Goal: Task Accomplishment & Management: Use online tool/utility

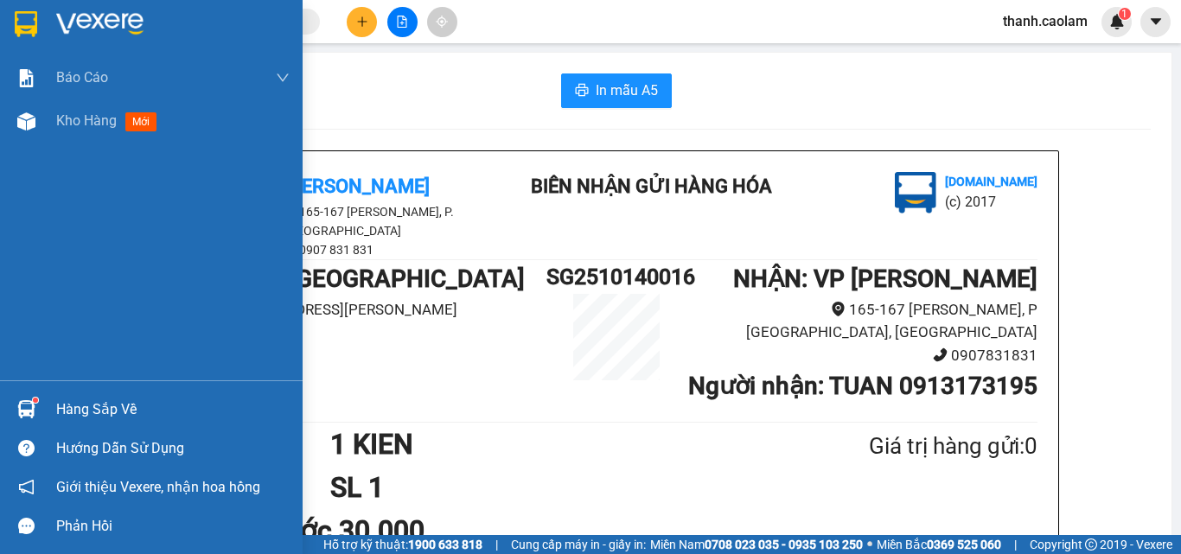
click at [59, 23] on img at bounding box center [99, 24] width 87 height 26
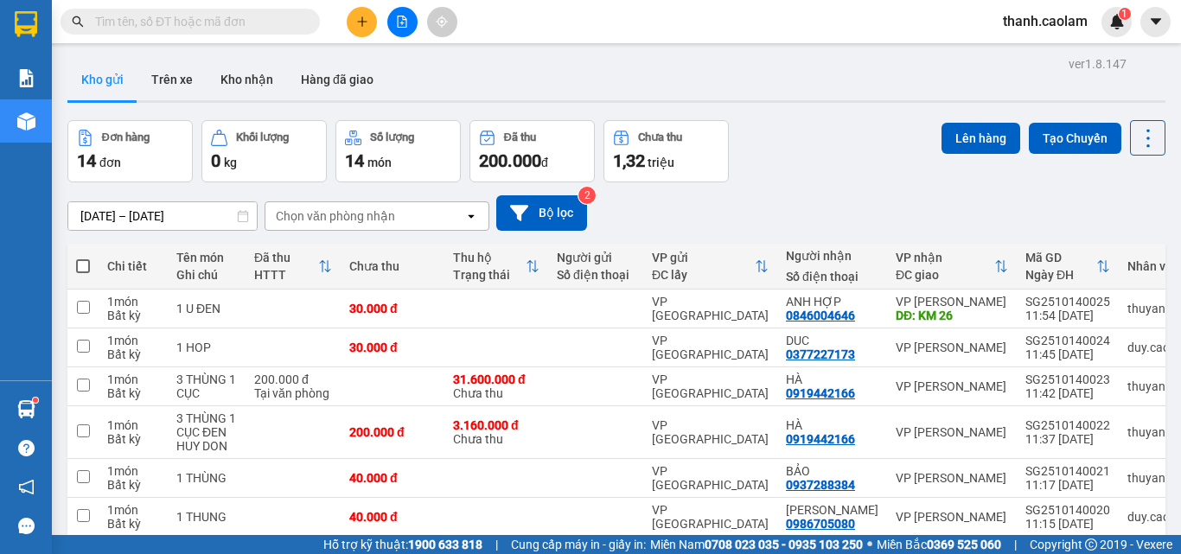
click at [80, 271] on span at bounding box center [83, 266] width 14 height 14
click at [83, 258] on input "checkbox" at bounding box center [83, 258] width 0 height 0
checkbox input "true"
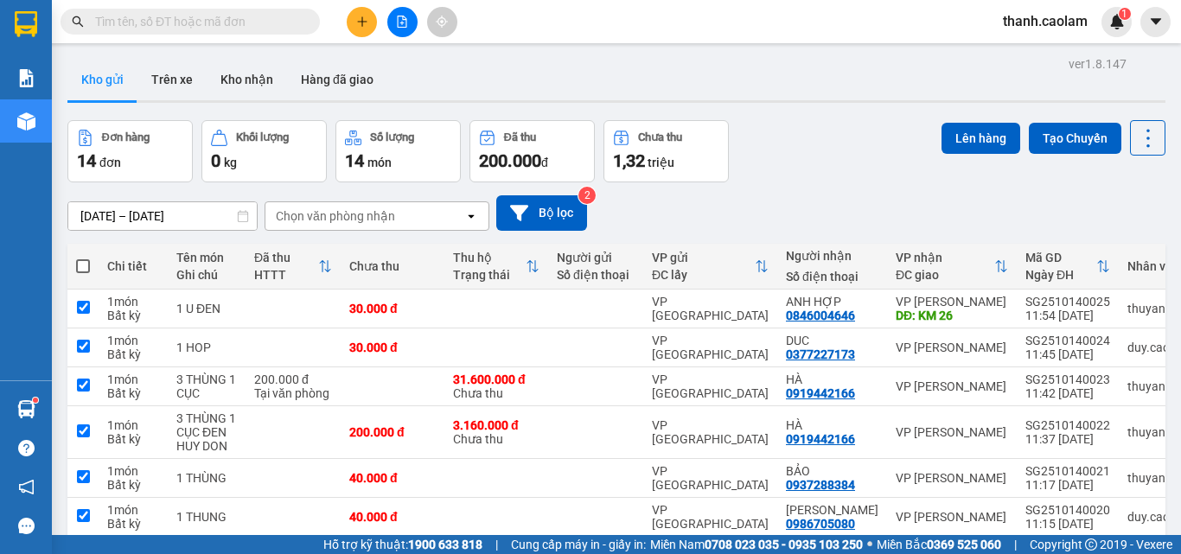
checkbox input "true"
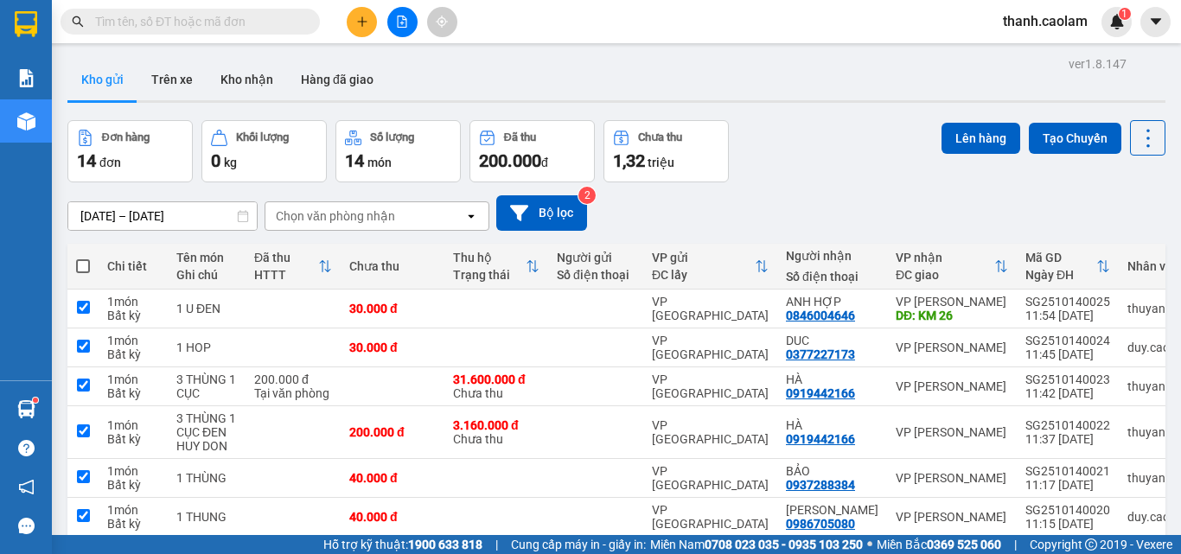
checkbox input "true"
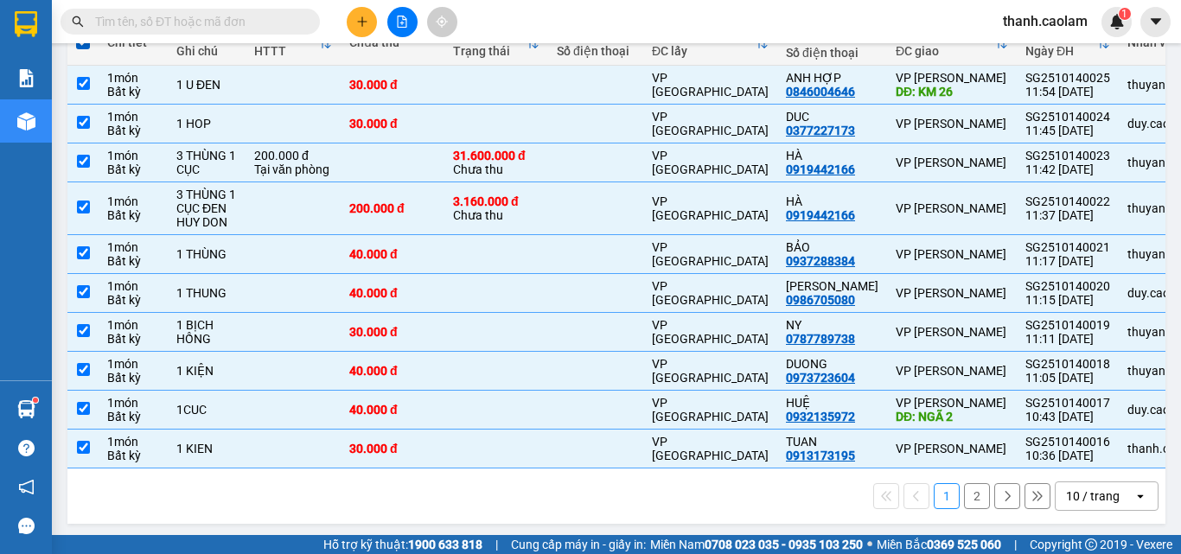
scroll to position [235, 0]
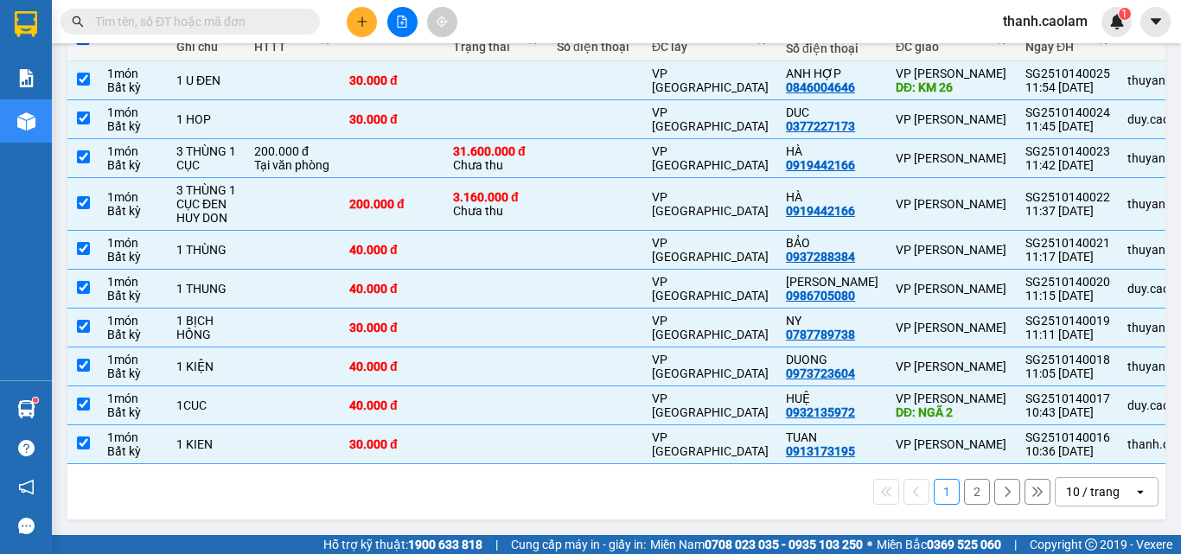
click at [1105, 490] on div "10 / trang" at bounding box center [1093, 491] width 54 height 17
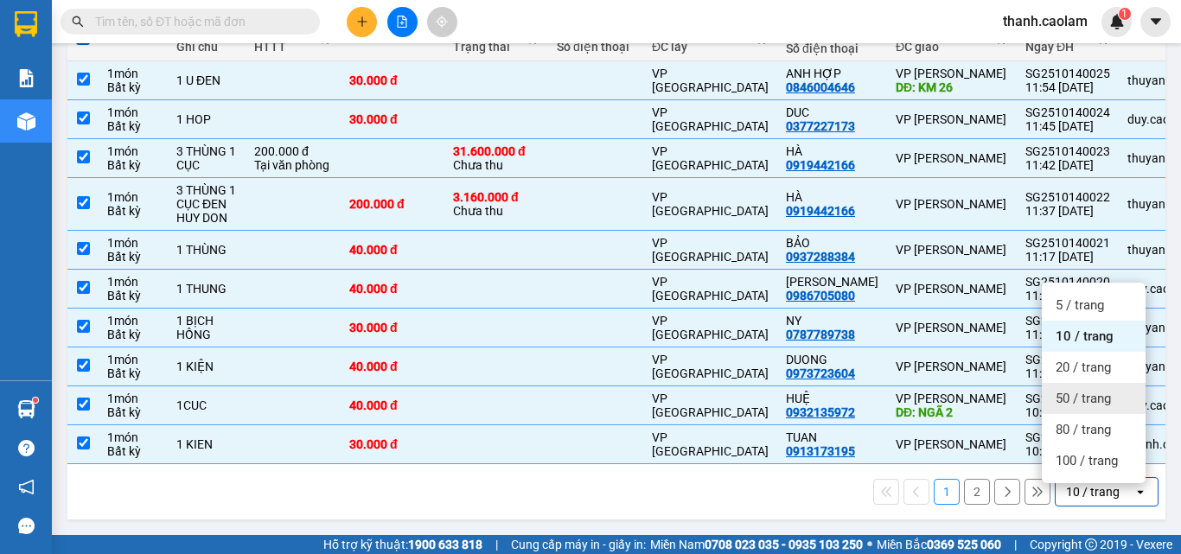
click at [1085, 383] on div "50 / trang" at bounding box center [1094, 398] width 104 height 31
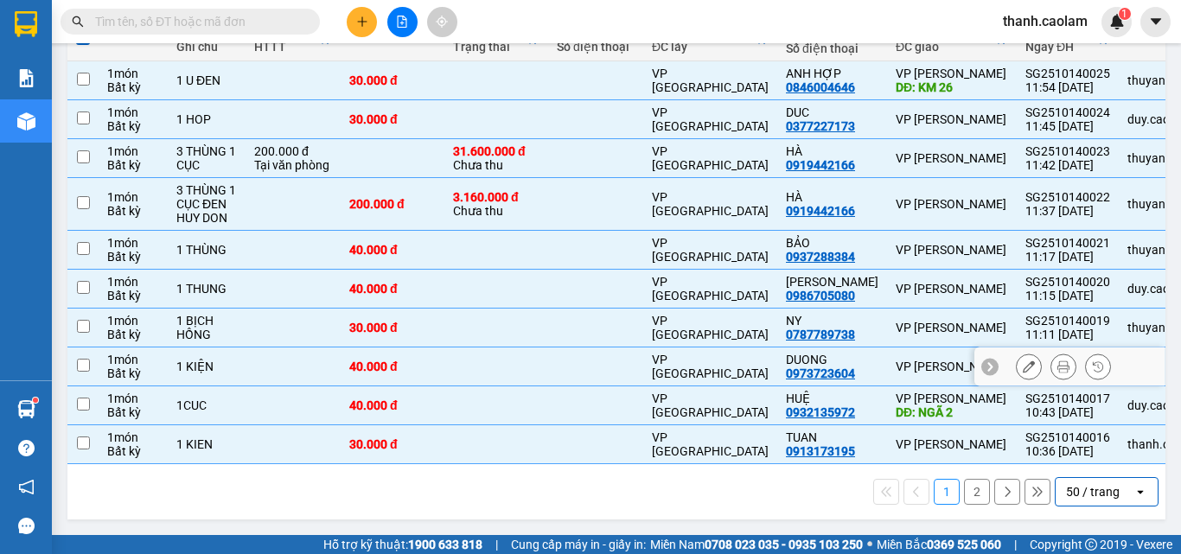
checkbox input "false"
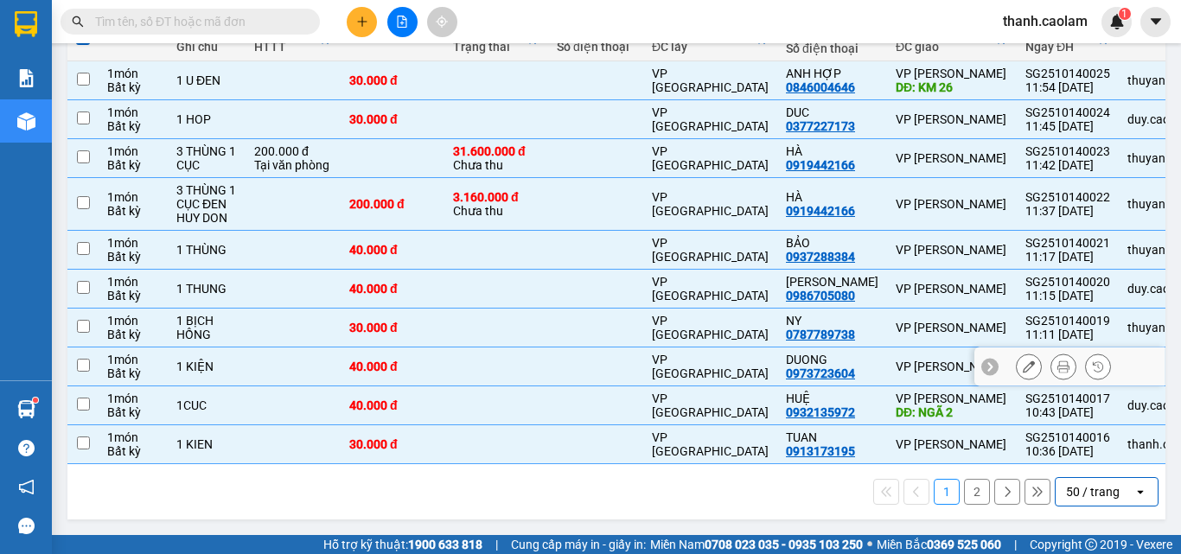
checkbox input "false"
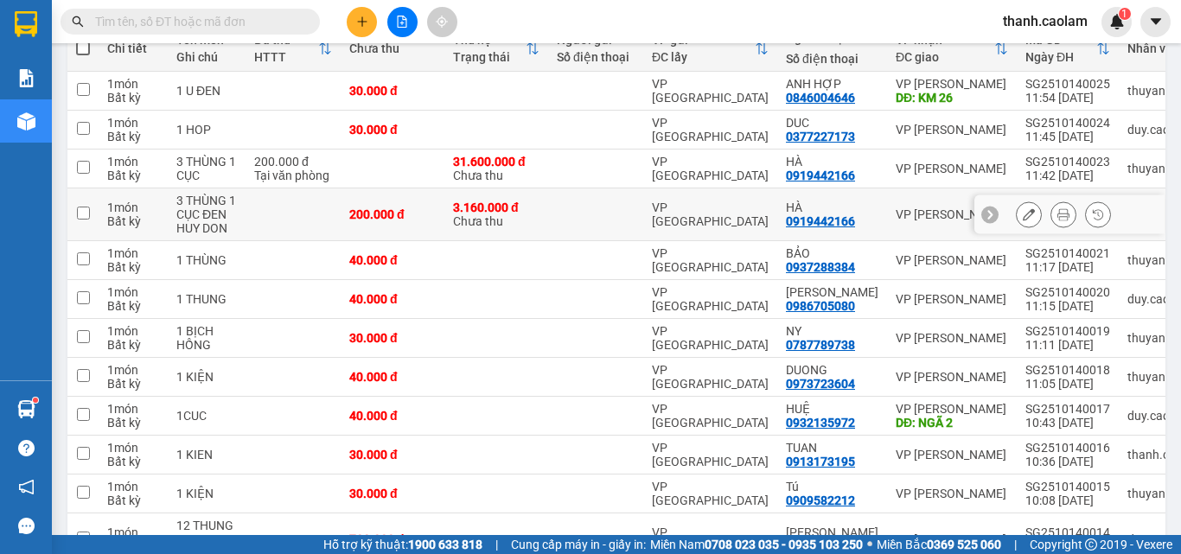
scroll to position [131, 0]
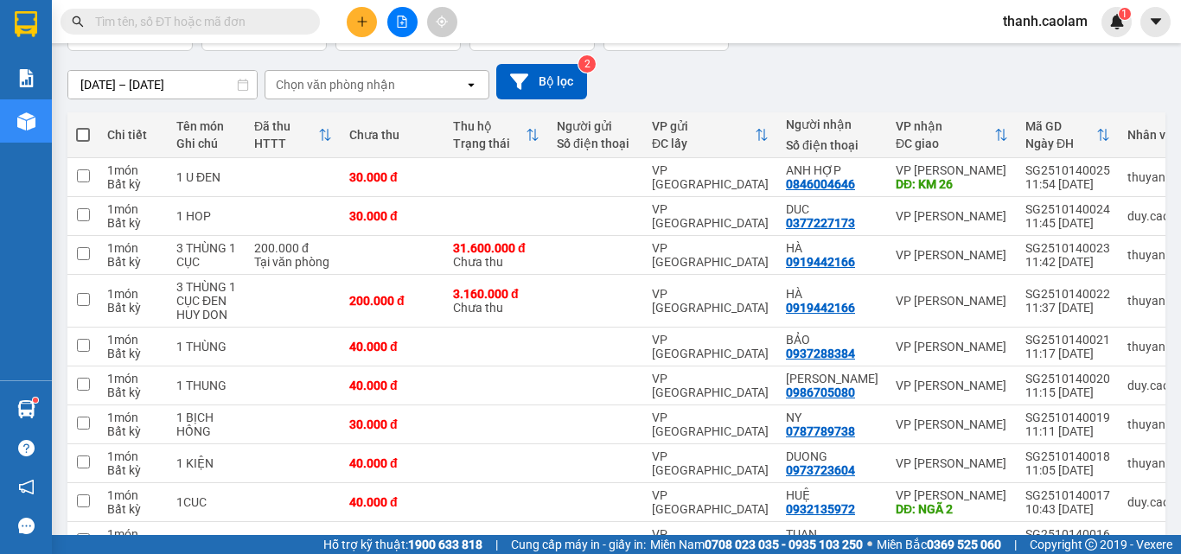
click at [89, 132] on span at bounding box center [83, 135] width 14 height 14
click at [83, 126] on input "checkbox" at bounding box center [83, 126] width 0 height 0
checkbox input "true"
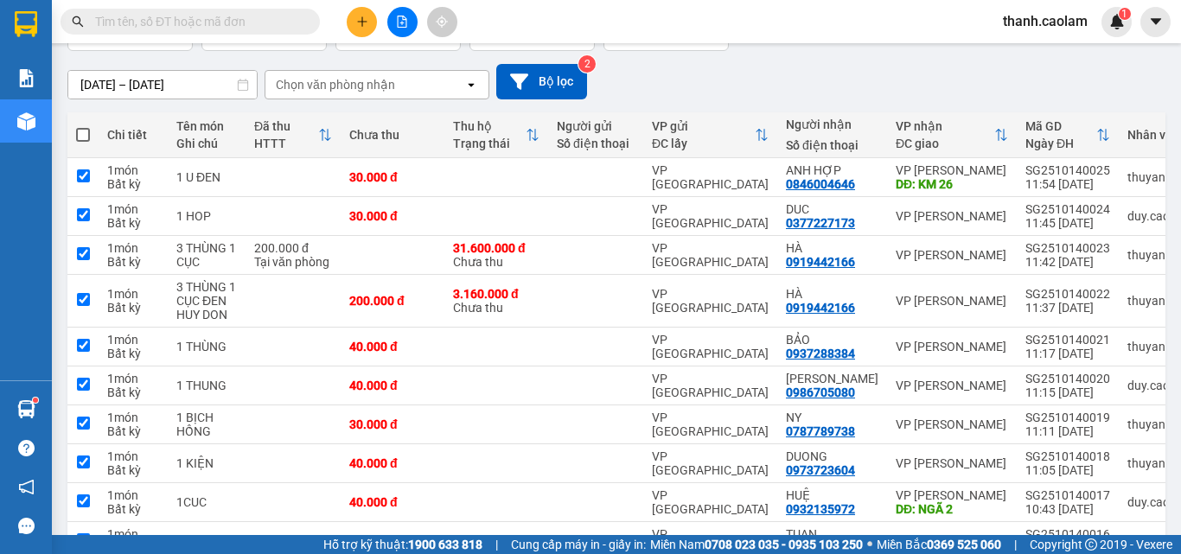
checkbox input "true"
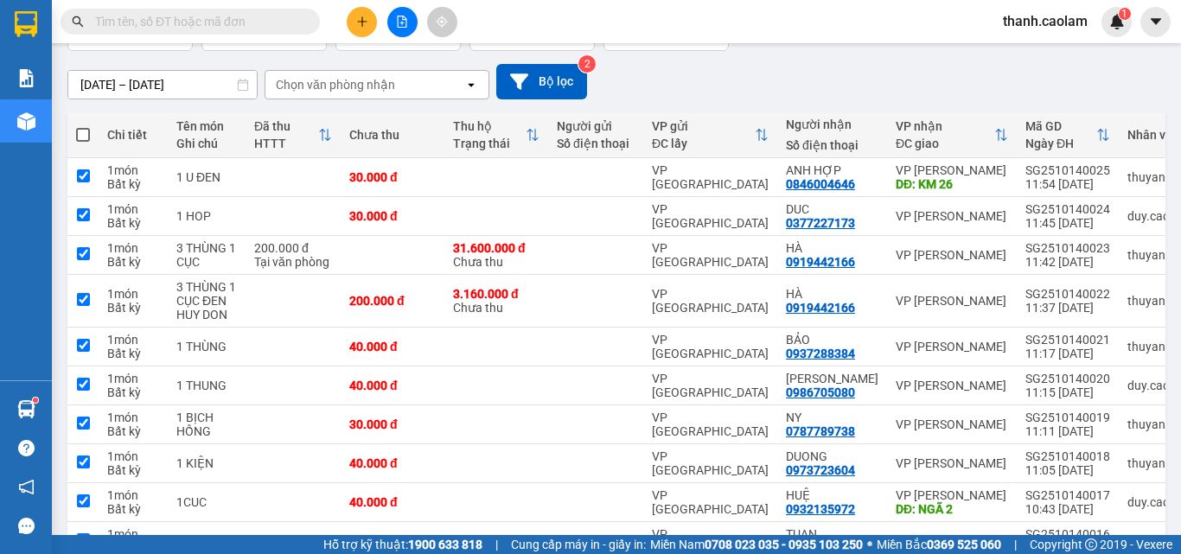
checkbox input "true"
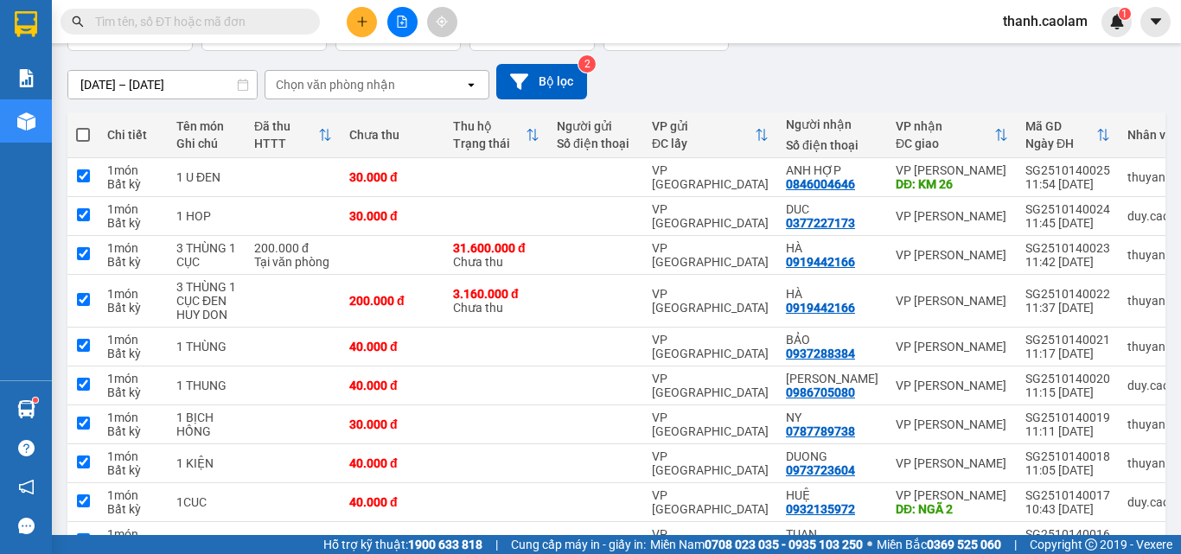
checkbox input "true"
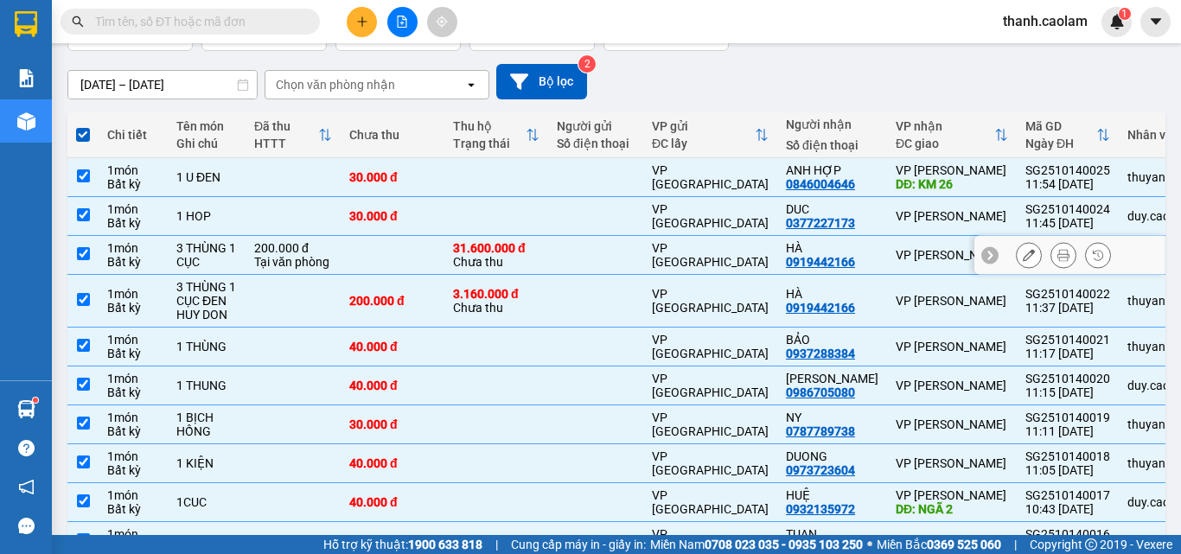
click at [87, 249] on input "checkbox" at bounding box center [83, 253] width 13 height 13
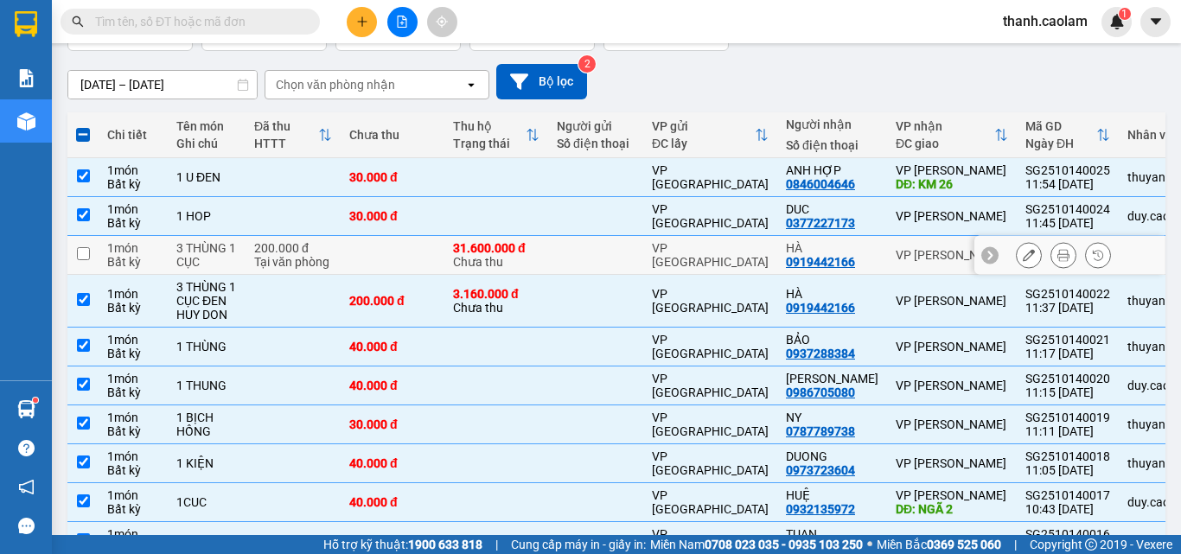
click at [81, 252] on input "checkbox" at bounding box center [83, 253] width 13 height 13
checkbox input "true"
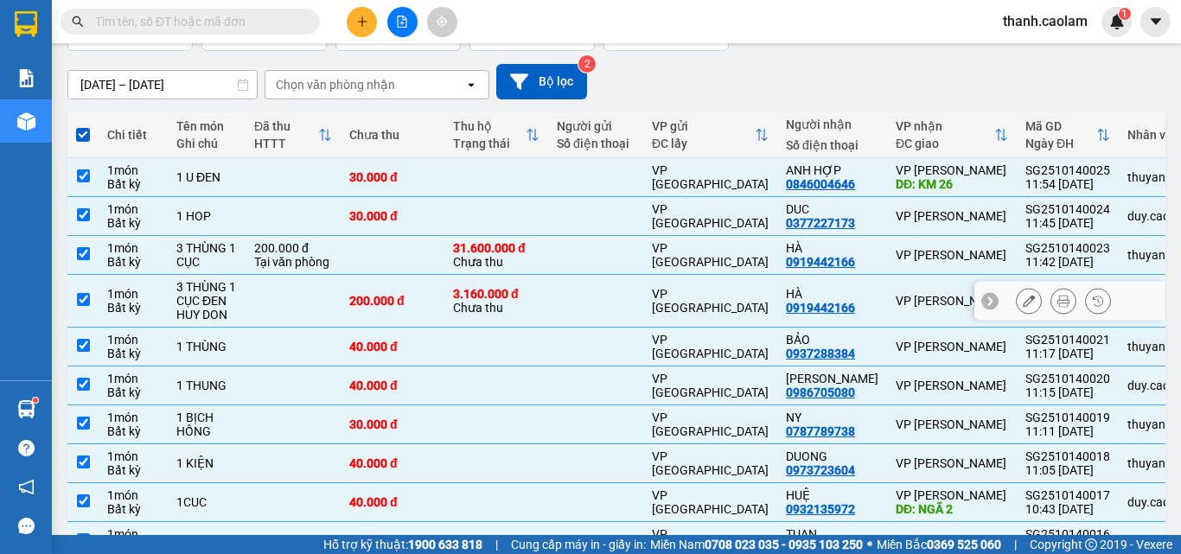
click at [89, 294] on input "checkbox" at bounding box center [83, 299] width 13 height 13
checkbox input "false"
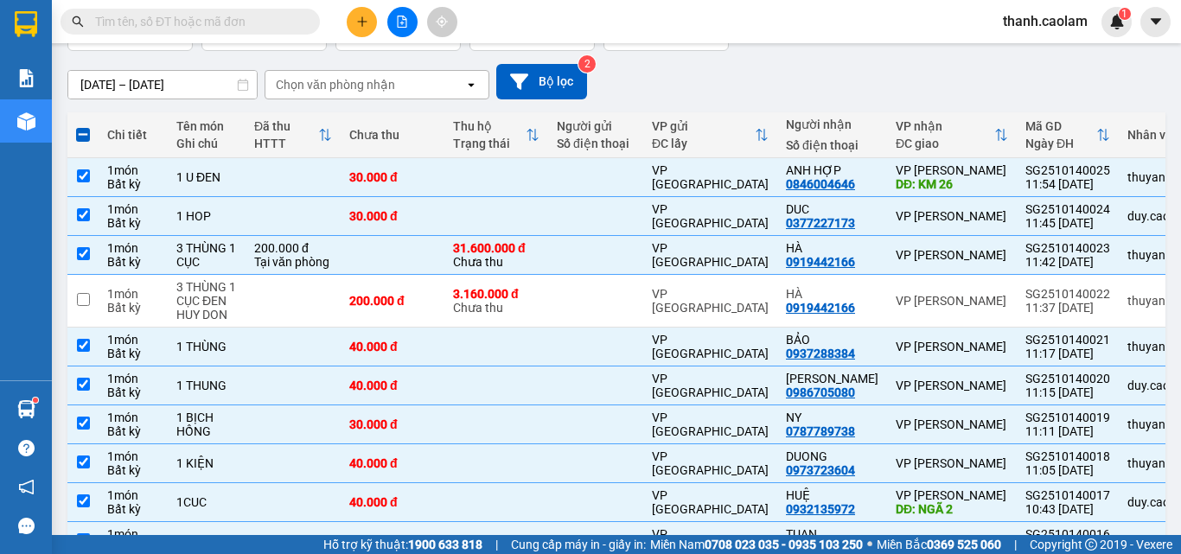
scroll to position [0, 0]
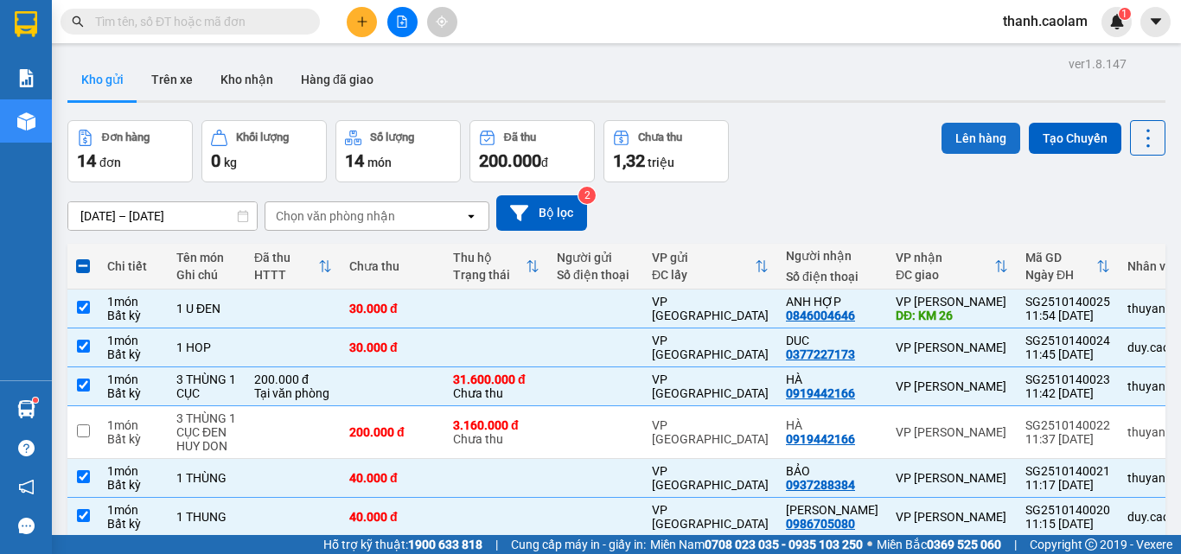
click at [953, 135] on button "Lên hàng" at bounding box center [981, 138] width 79 height 31
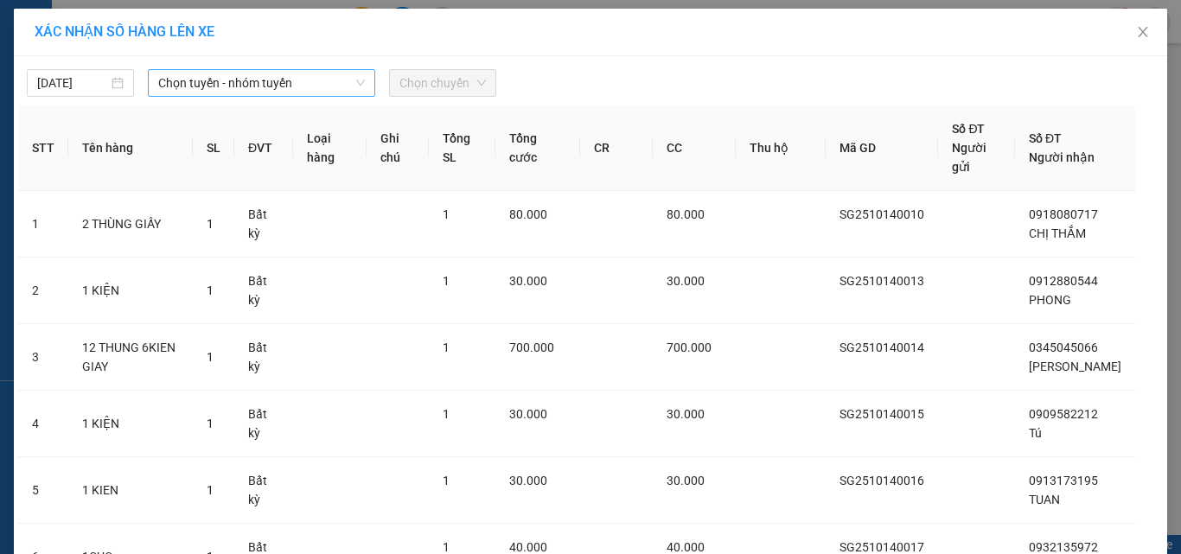
click at [253, 72] on span "Chọn tuyến - nhóm tuyến" at bounding box center [261, 83] width 207 height 26
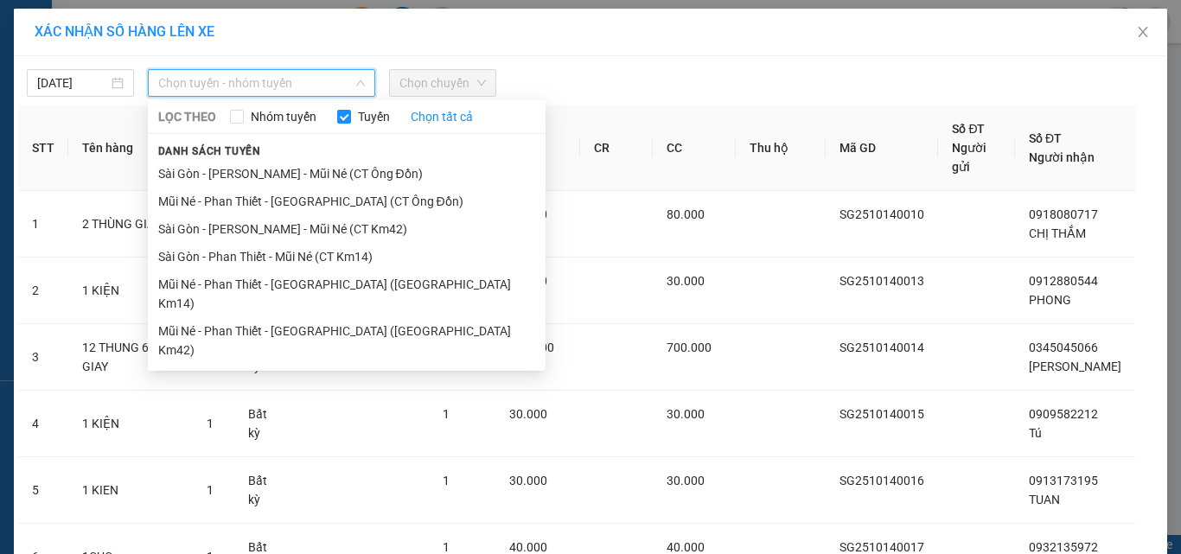
drag, startPoint x: 286, startPoint y: 230, endPoint x: 293, endPoint y: 166, distance: 64.3
click at [286, 229] on li "Sài Gòn - [PERSON_NAME] - Mũi Né (CT Km42)" at bounding box center [347, 229] width 398 height 28
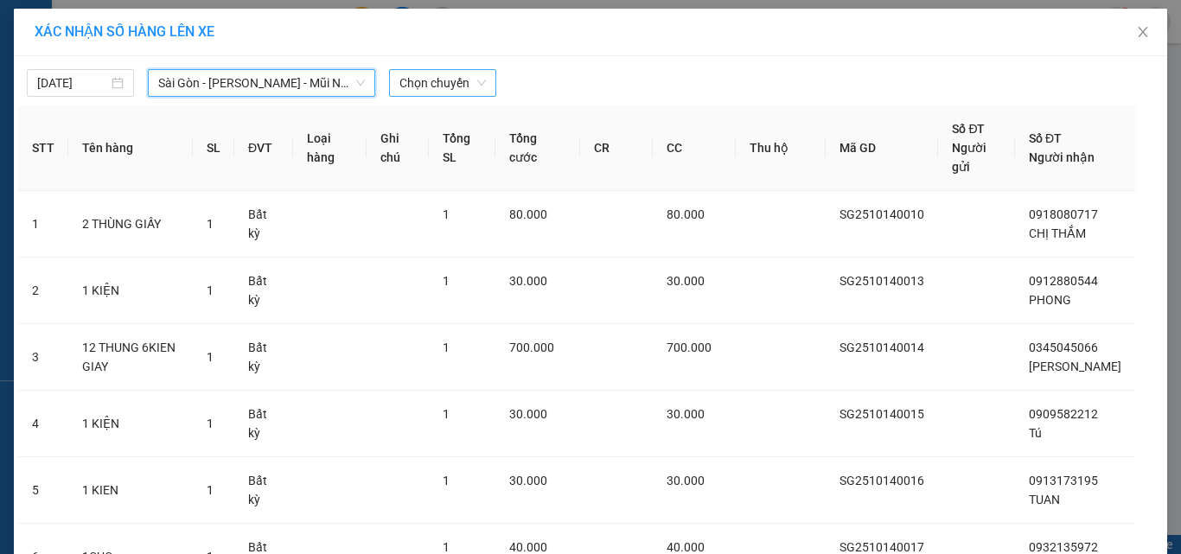
click at [465, 82] on span "Chọn chuyến" at bounding box center [442, 83] width 86 height 26
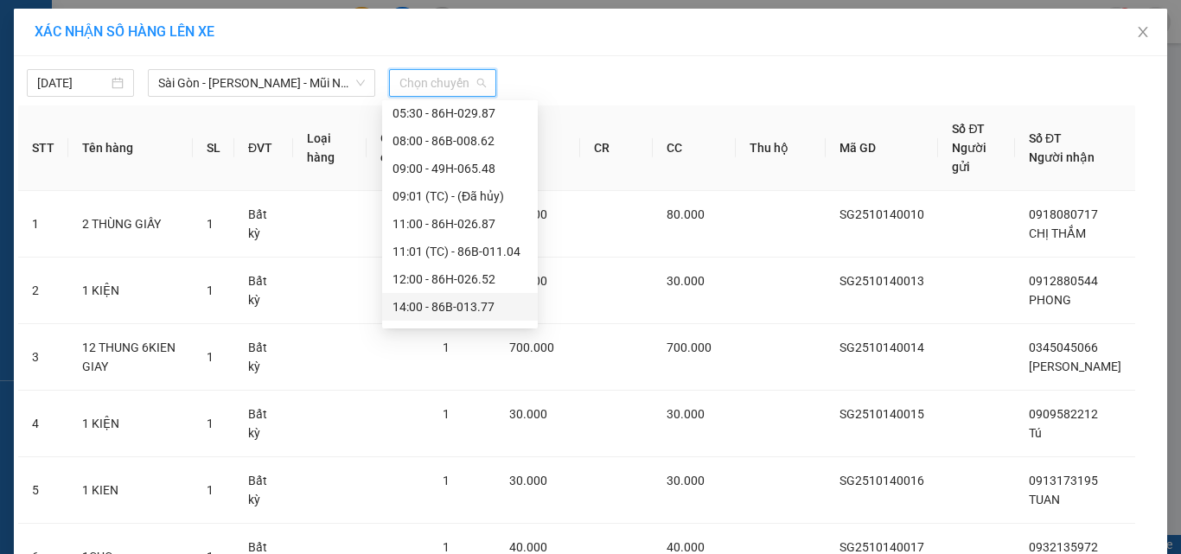
scroll to position [86, 0]
click at [448, 258] on div "12:00 - 86H-026.52" at bounding box center [460, 252] width 135 height 19
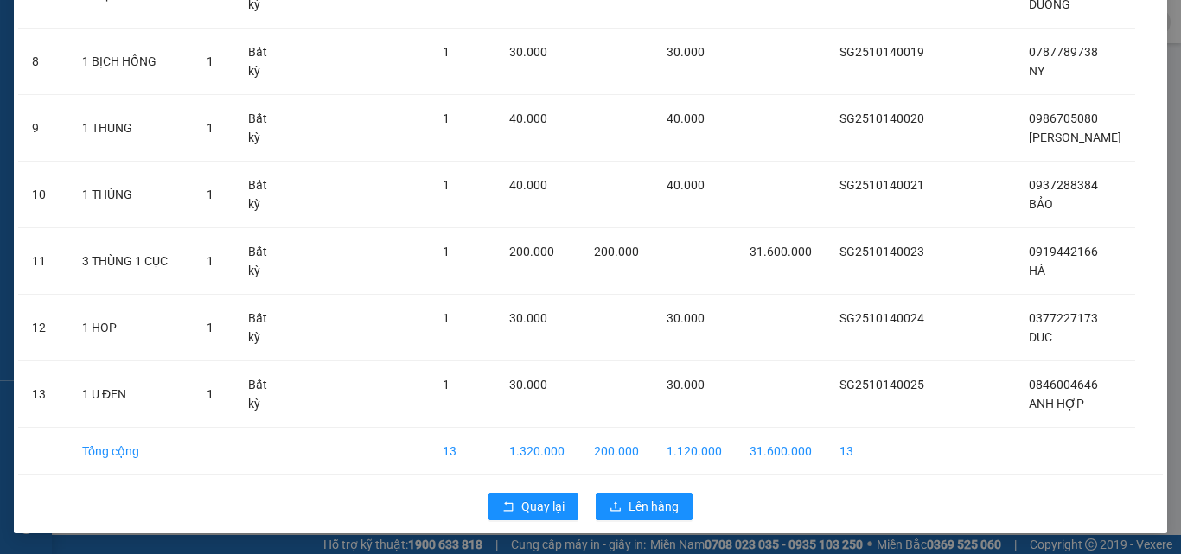
scroll to position [658, 0]
click at [629, 507] on span "Lên hàng" at bounding box center [654, 506] width 50 height 19
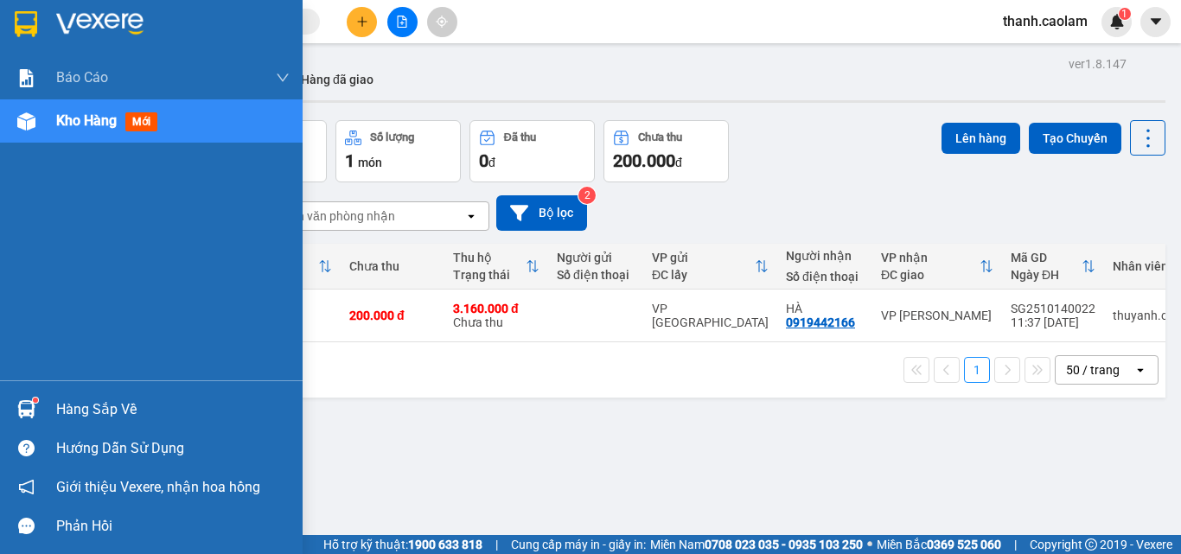
click at [37, 16] on img at bounding box center [26, 24] width 22 height 26
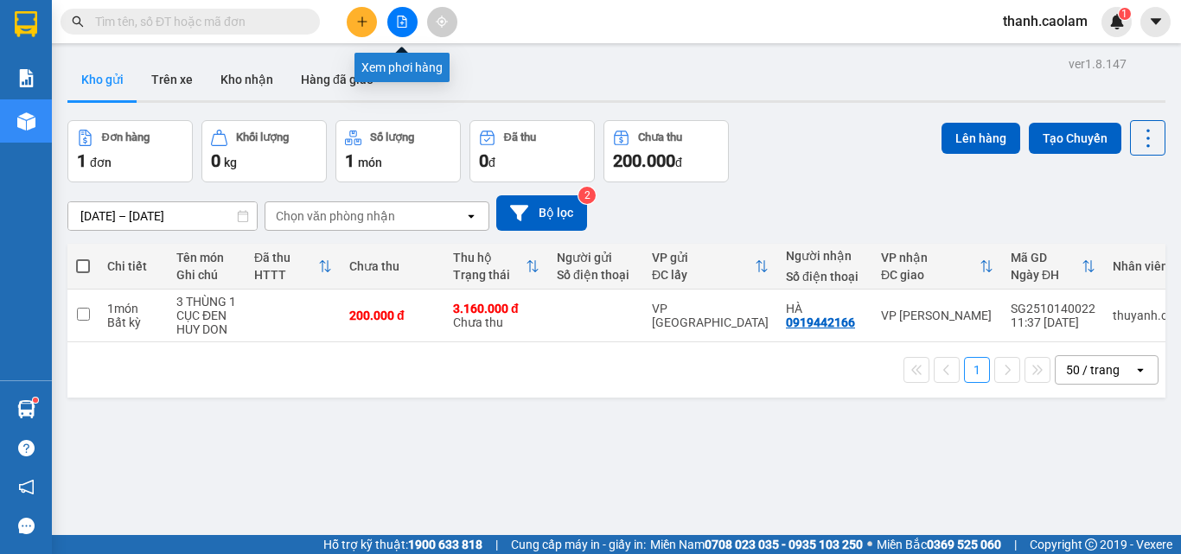
click at [409, 25] on button at bounding box center [402, 22] width 30 height 30
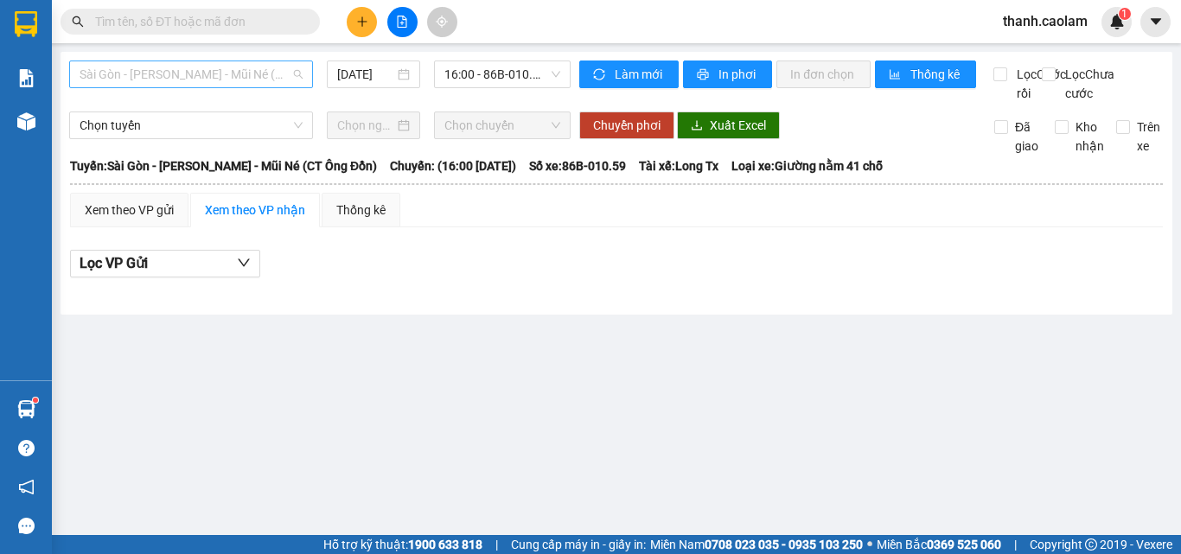
click at [273, 76] on span "Sài Gòn - [PERSON_NAME] - Mũi Né (CT Ông Đồn)" at bounding box center [191, 74] width 223 height 26
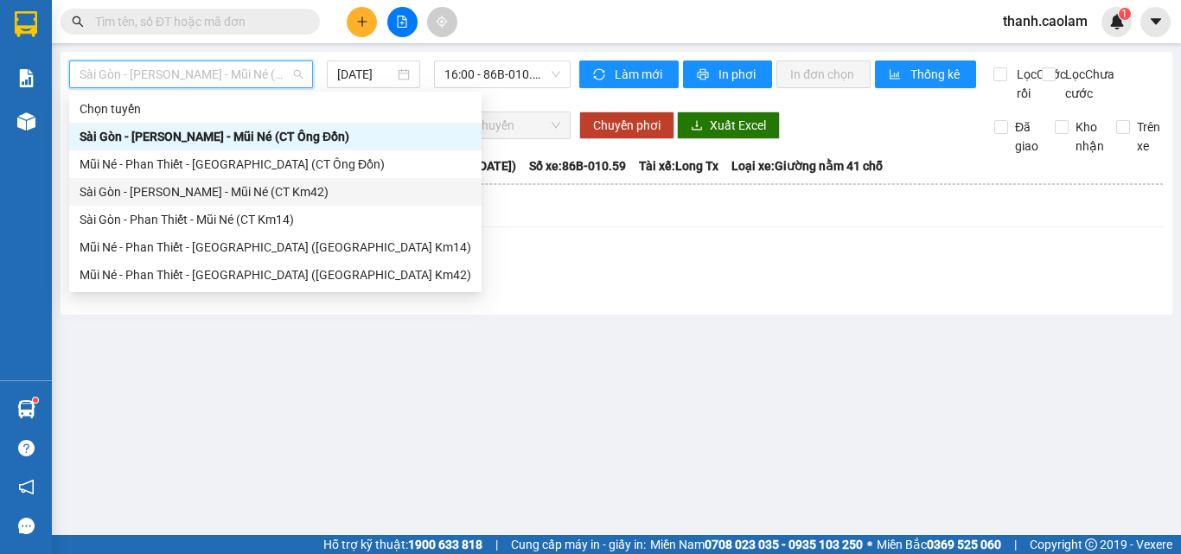
click at [280, 193] on div "Sài Gòn - [PERSON_NAME] - Mũi Né (CT Km42)" at bounding box center [276, 191] width 392 height 19
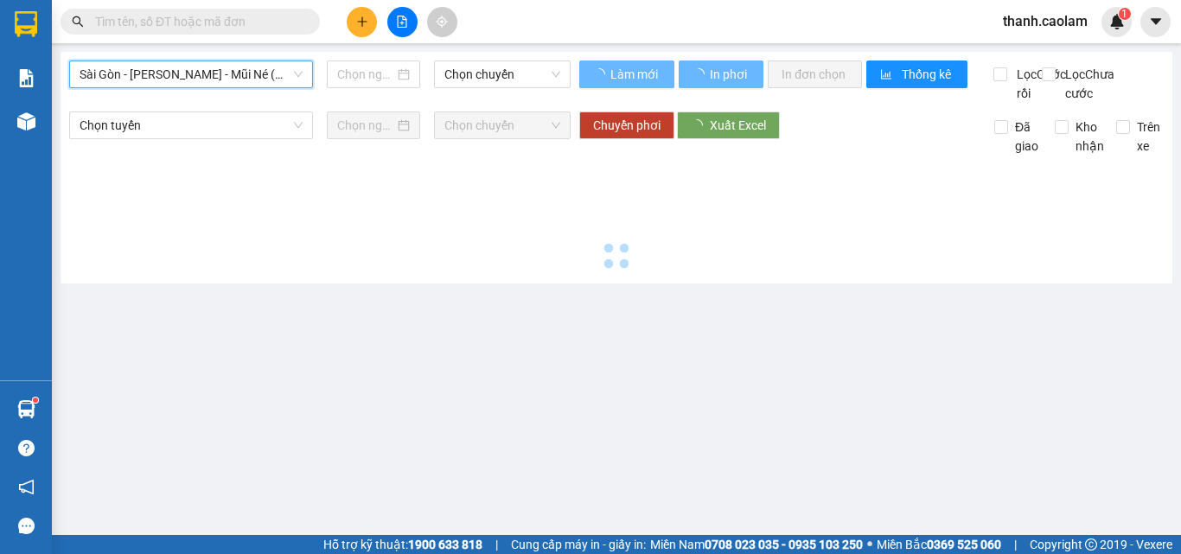
type input "[DATE]"
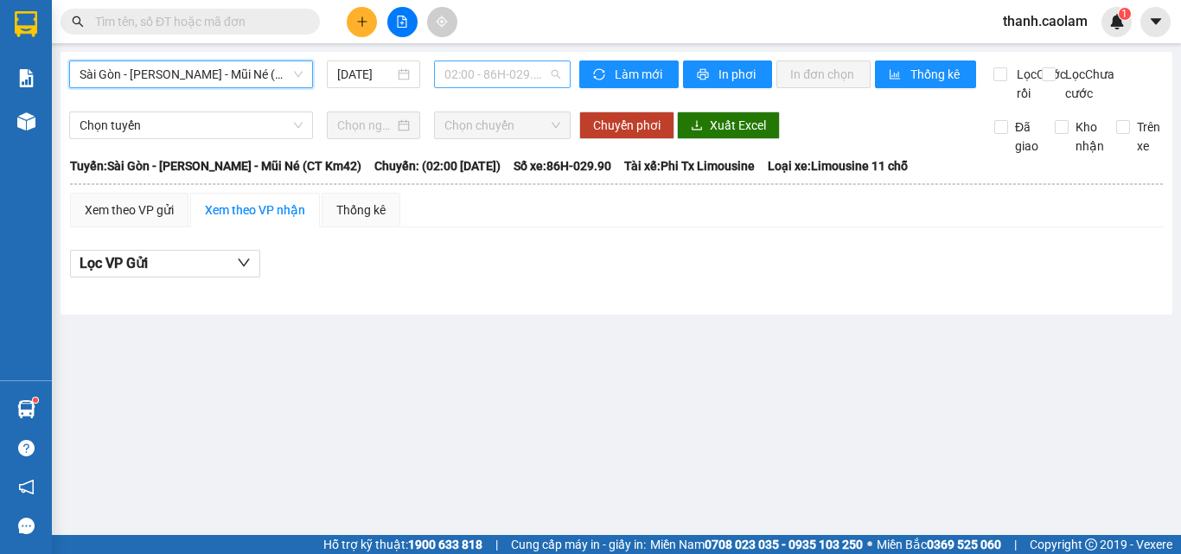
click at [507, 77] on span "02:00 - 86H-029.90" at bounding box center [502, 74] width 116 height 26
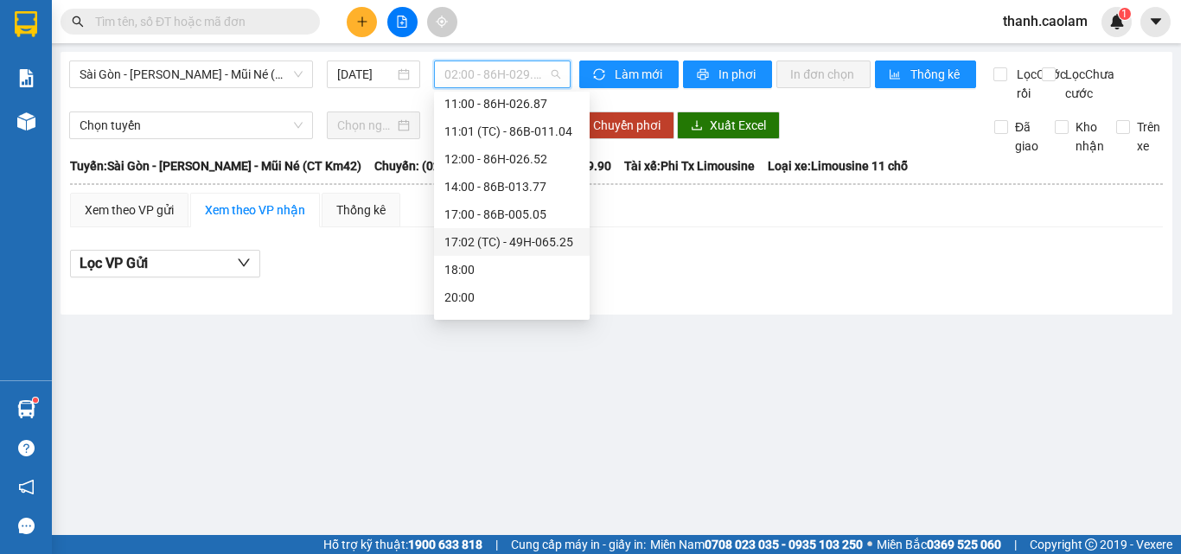
scroll to position [173, 0]
click at [501, 154] on div "12:00 - 86H-026.52" at bounding box center [511, 157] width 135 height 19
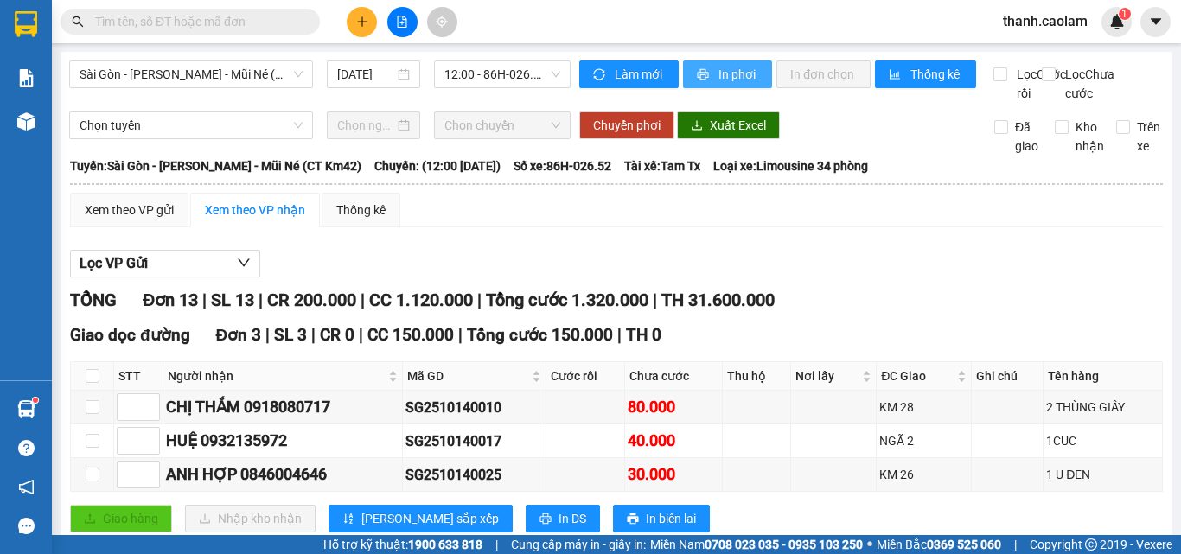
click at [718, 73] on span "In phơi" at bounding box center [738, 74] width 40 height 19
